Goal: Navigation & Orientation: Find specific page/section

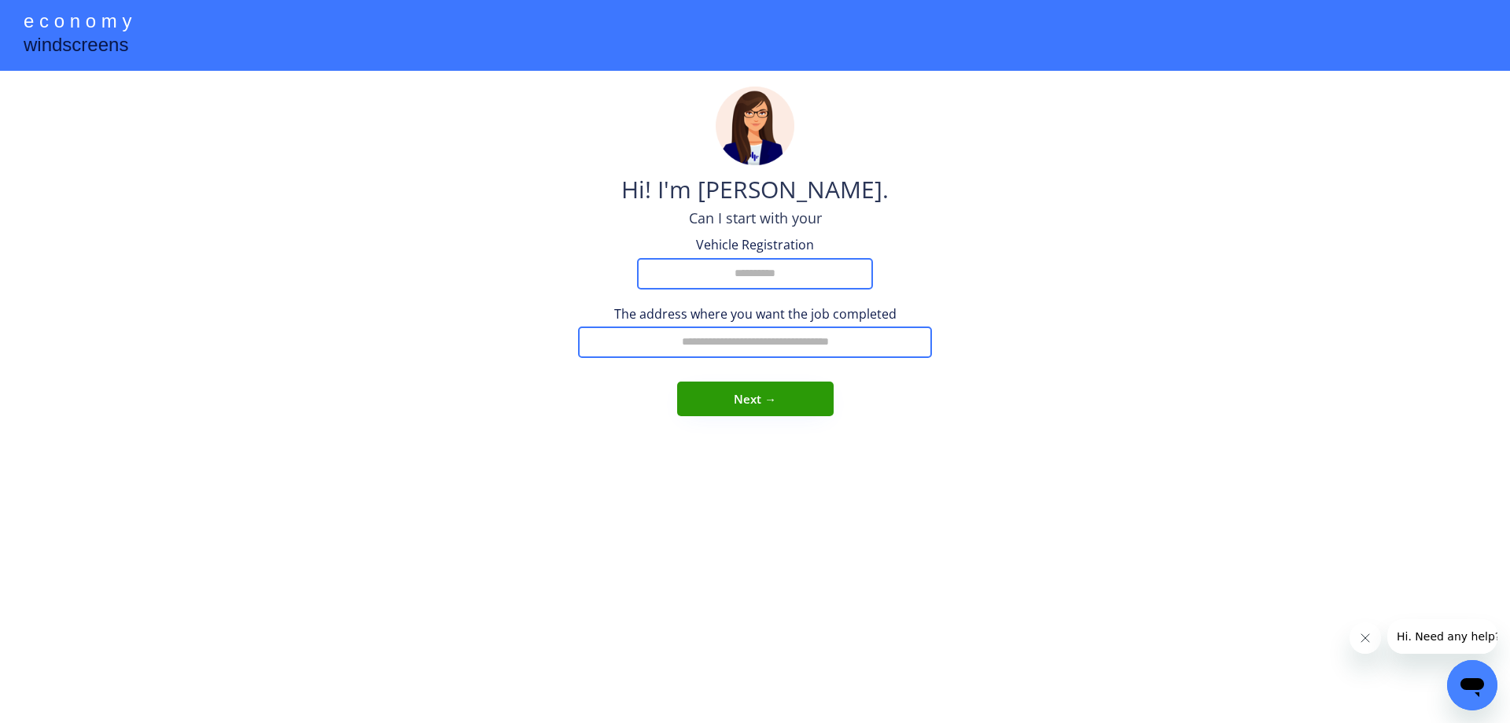
click at [80, 47] on div "windscreens" at bounding box center [76, 46] width 105 height 31
click at [85, 21] on div "e c o n o m y" at bounding box center [78, 23] width 108 height 30
